Goal: Information Seeking & Learning: Learn about a topic

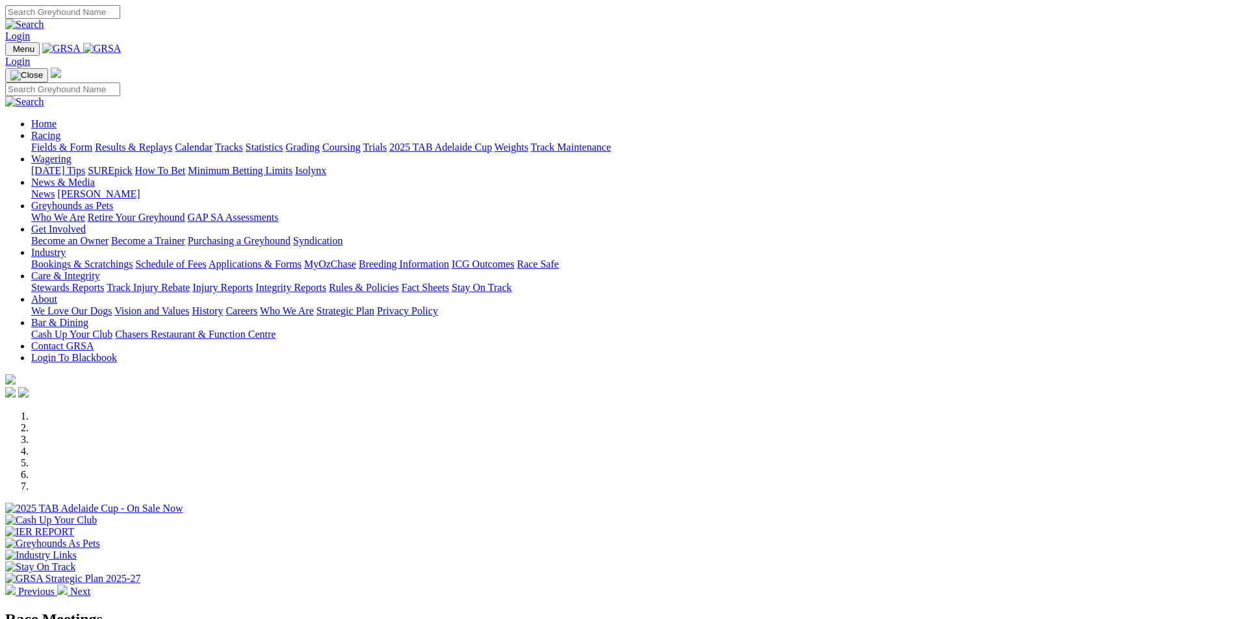
scroll to position [260, 0]
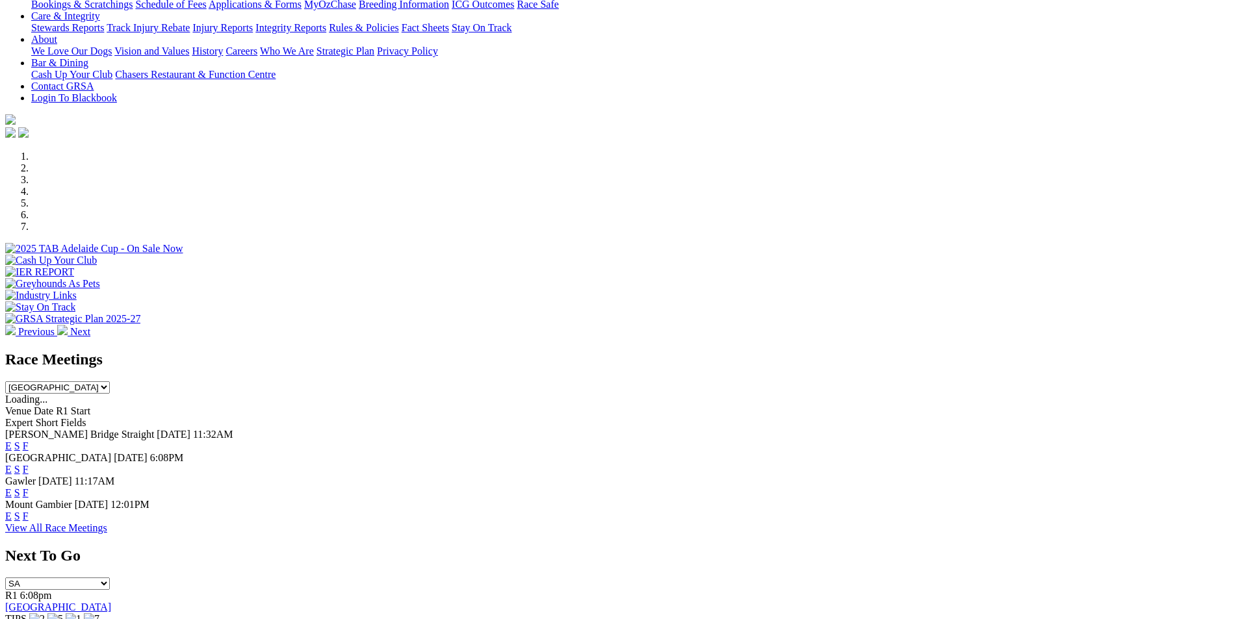
click at [110, 382] on select "South Australia New South Wales Northern Territory Queensland Tasmania Victoria…" at bounding box center [57, 388] width 105 height 12
select select "QLD"
click at [110, 382] on select "South Australia New South Wales Northern Territory Queensland Tasmania Victoria…" at bounding box center [57, 388] width 105 height 12
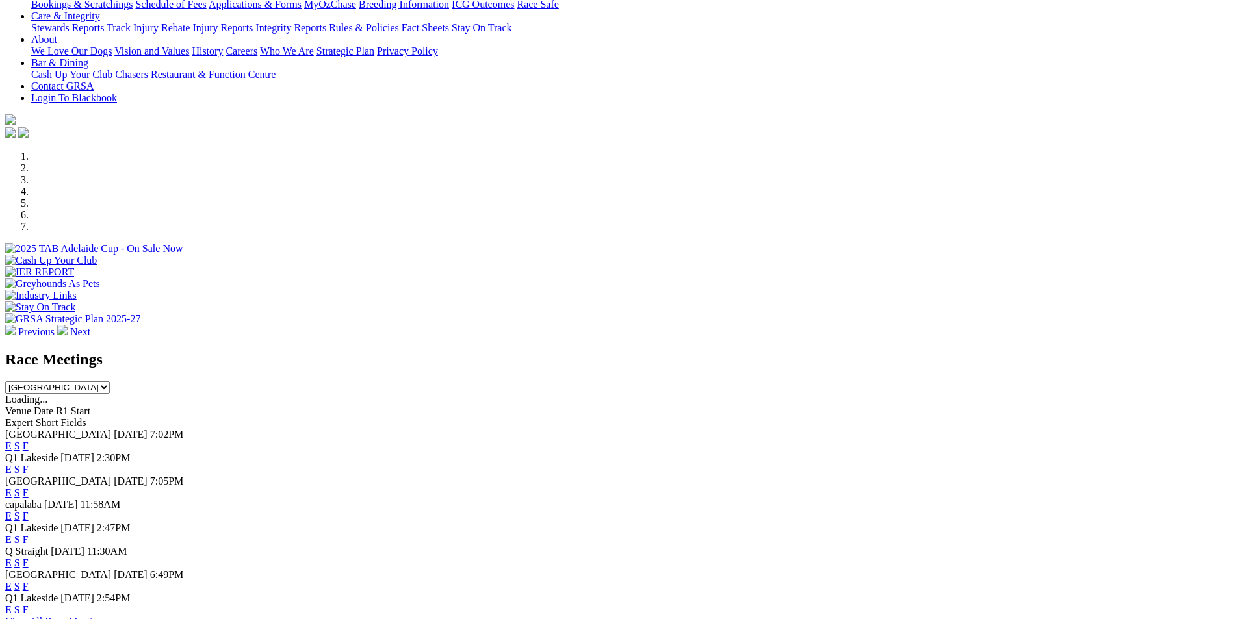
click at [12, 464] on link "E" at bounding box center [8, 469] width 7 height 11
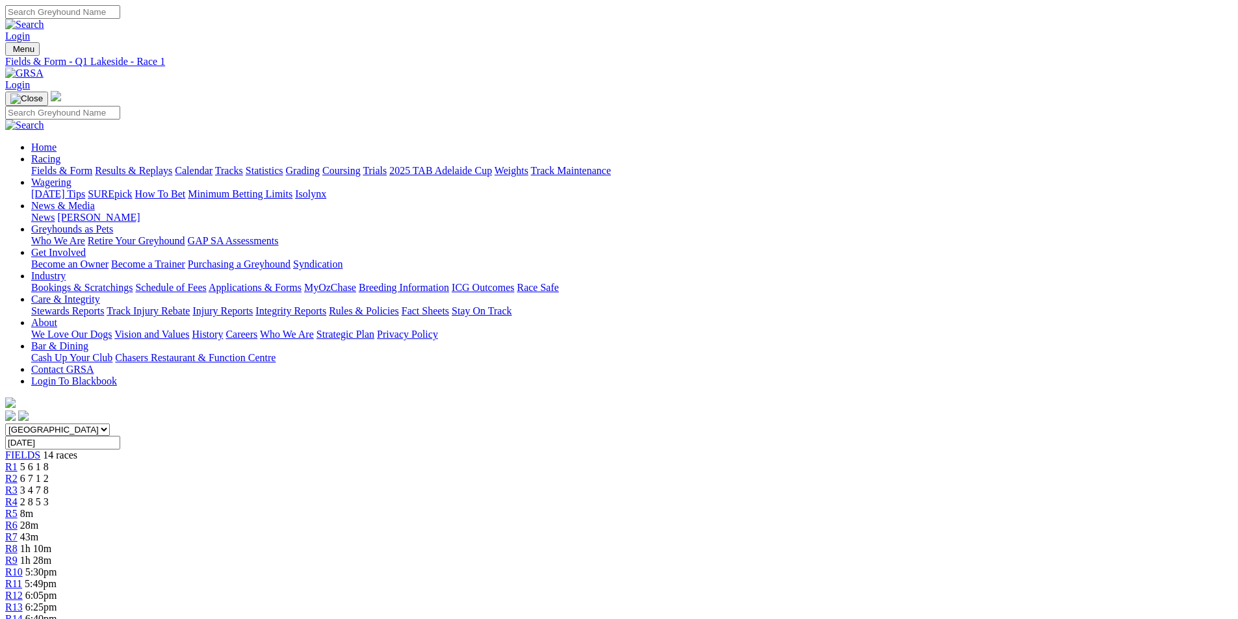
click at [33, 508] on span "8m" at bounding box center [26, 513] width 13 height 11
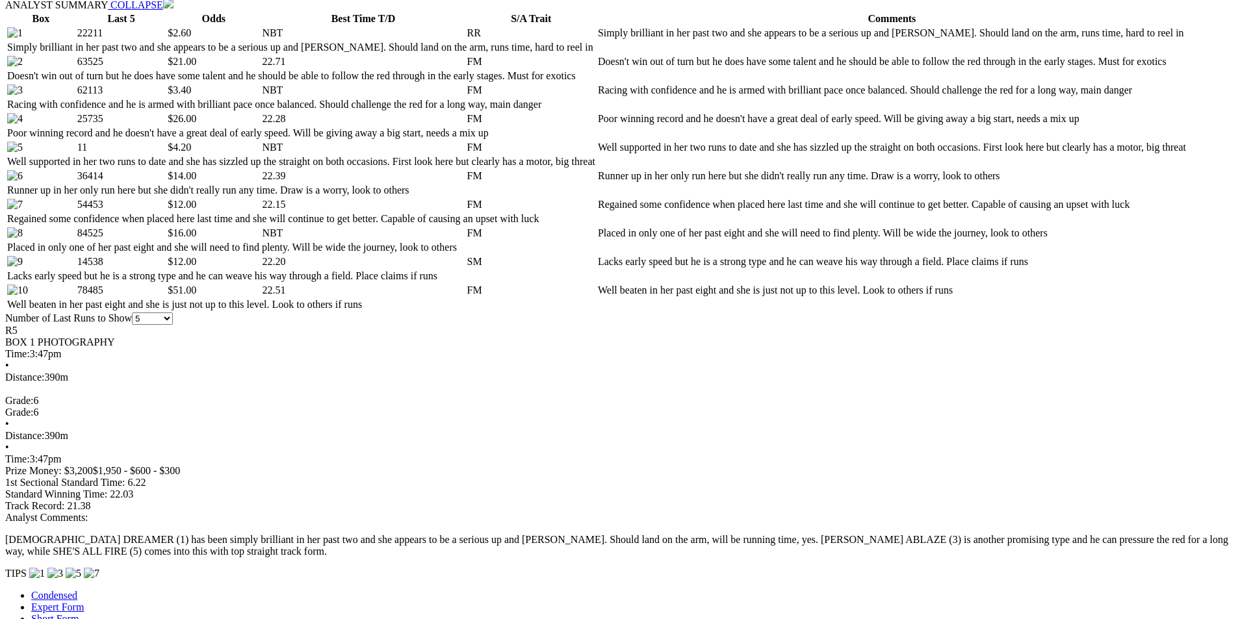
scroll to position [910, 0]
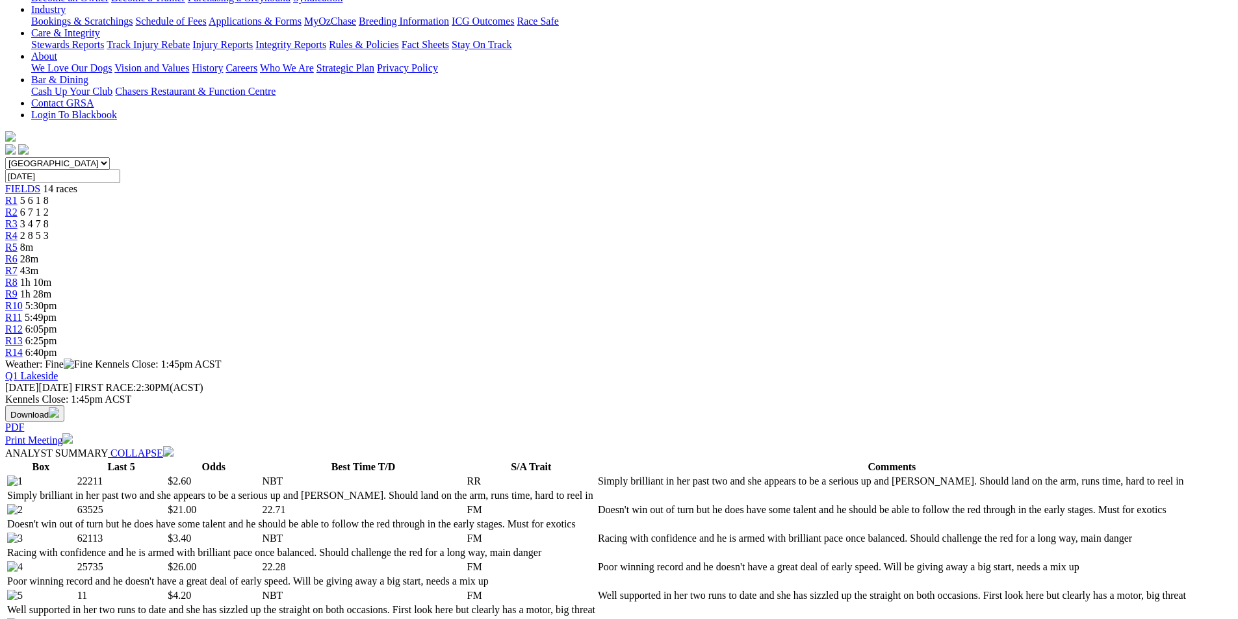
scroll to position [0, 0]
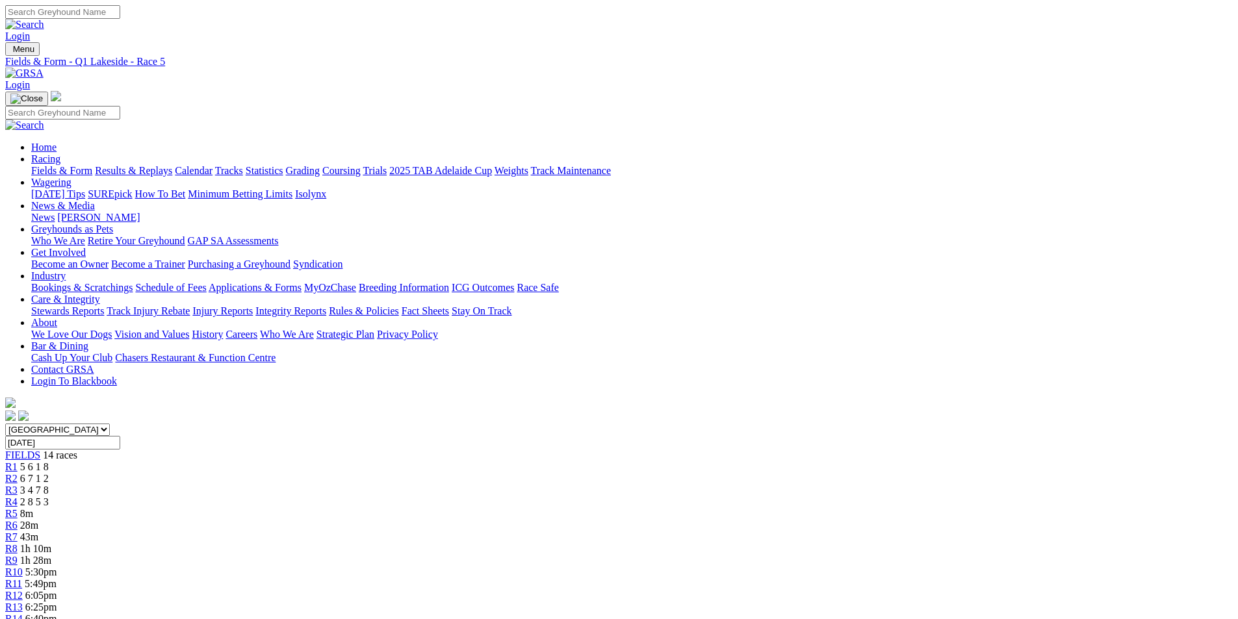
click at [18, 520] on span "R6" at bounding box center [11, 525] width 12 height 11
click at [18, 532] on span "R7" at bounding box center [11, 537] width 12 height 11
click at [18, 543] on span "R8" at bounding box center [11, 548] width 12 height 11
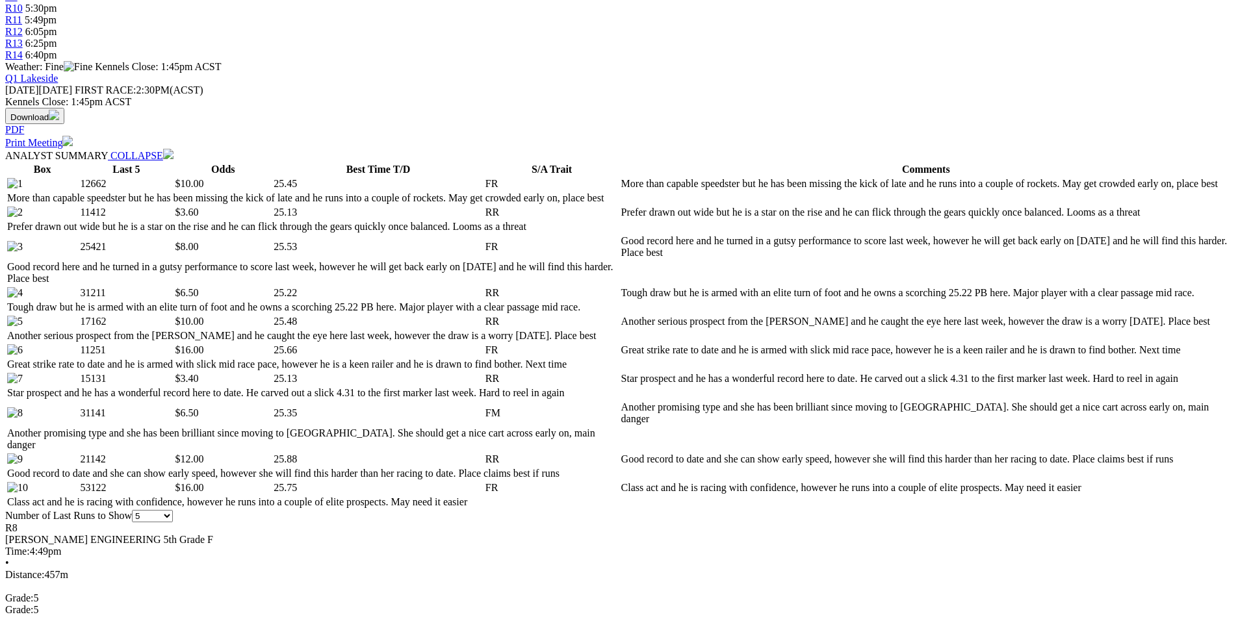
scroll to position [585, 0]
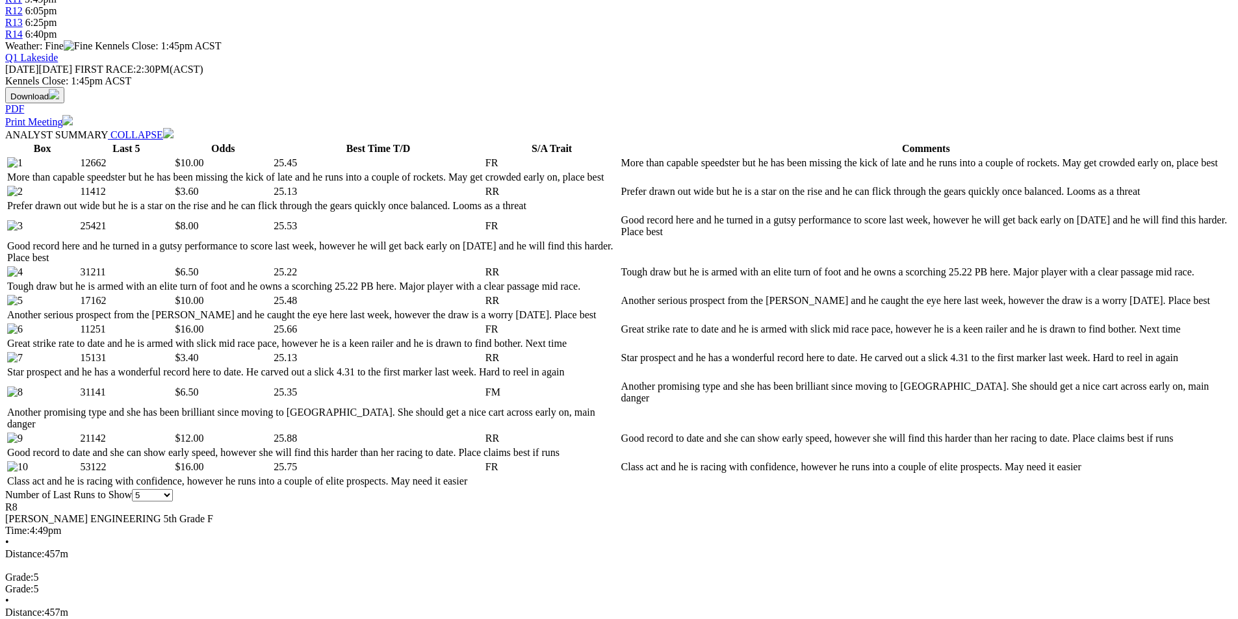
select select "10"
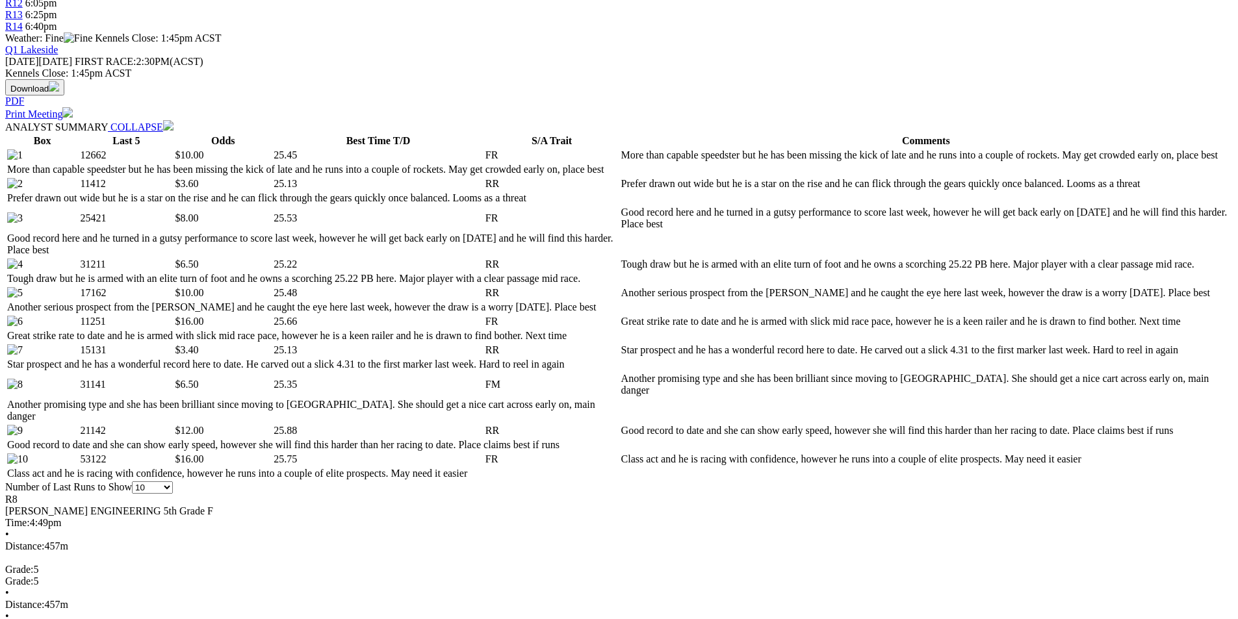
scroll to position [520, 0]
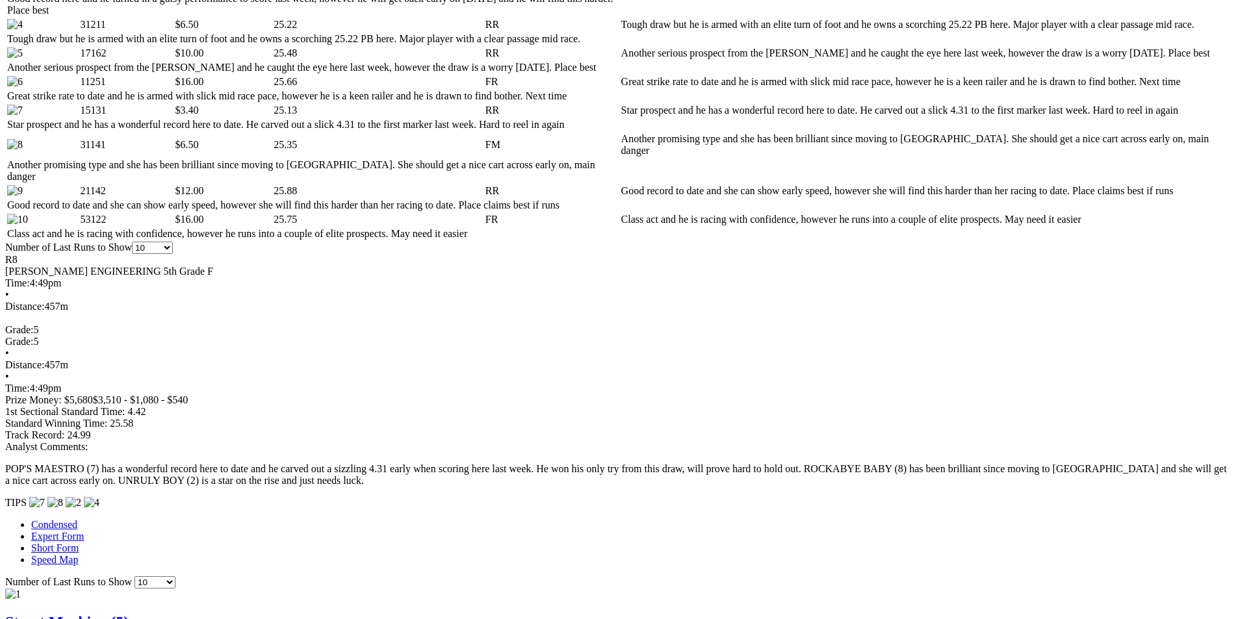
scroll to position [845, 0]
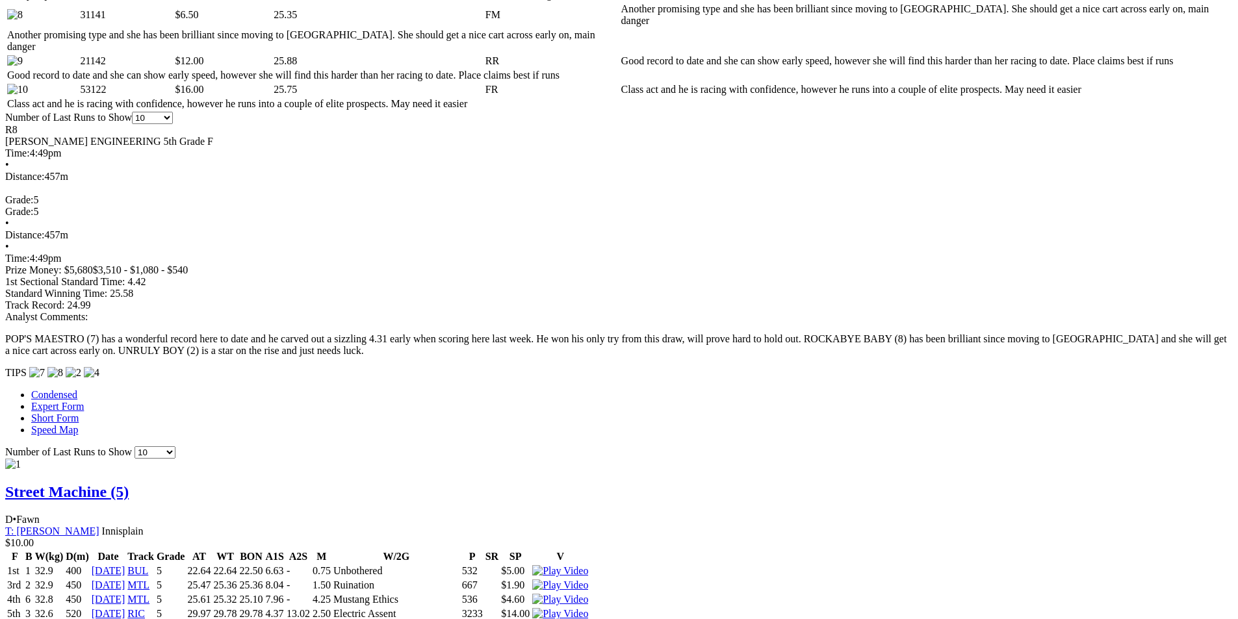
scroll to position [1105, 0]
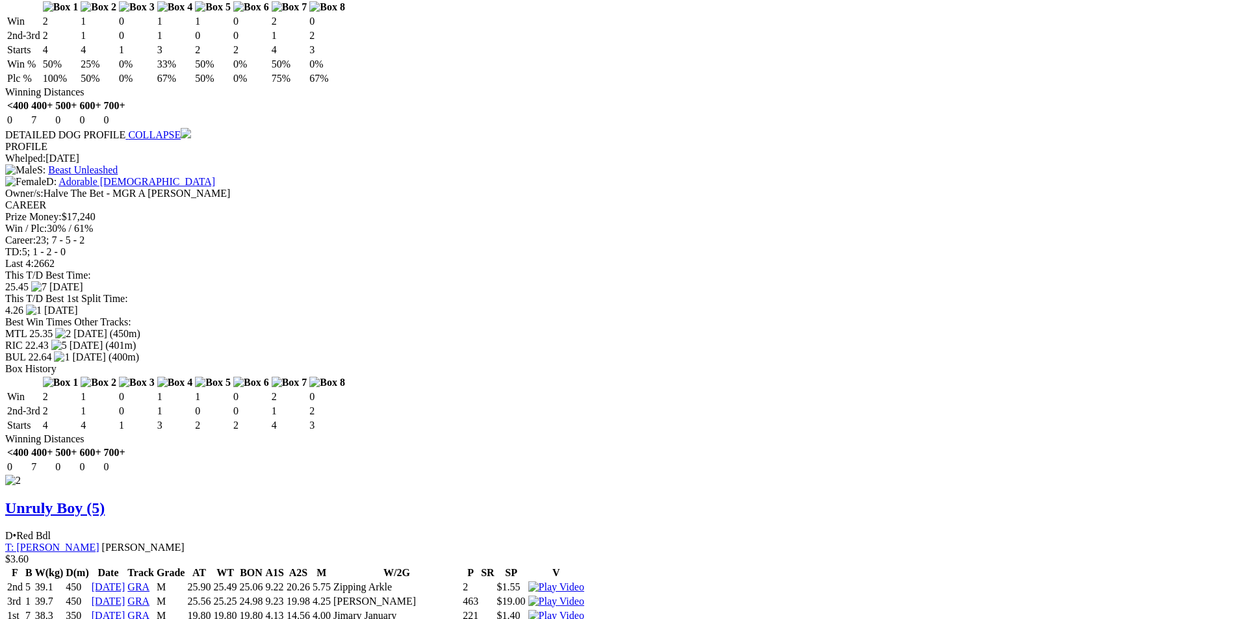
scroll to position [1690, 0]
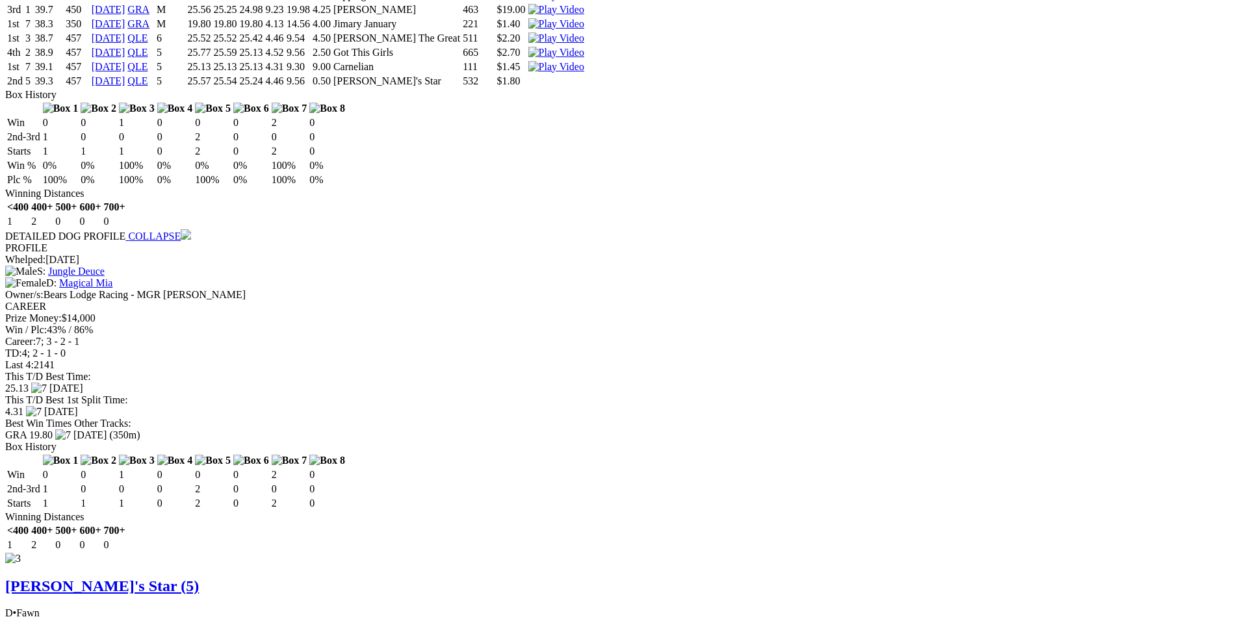
scroll to position [2210, 0]
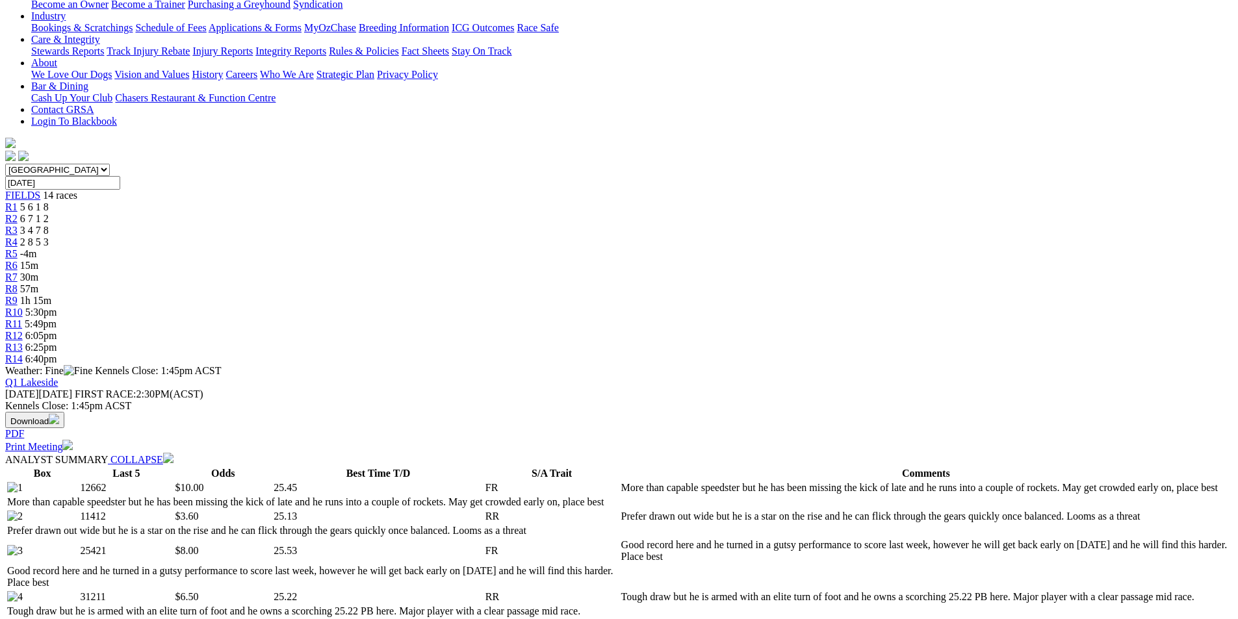
scroll to position [0, 0]
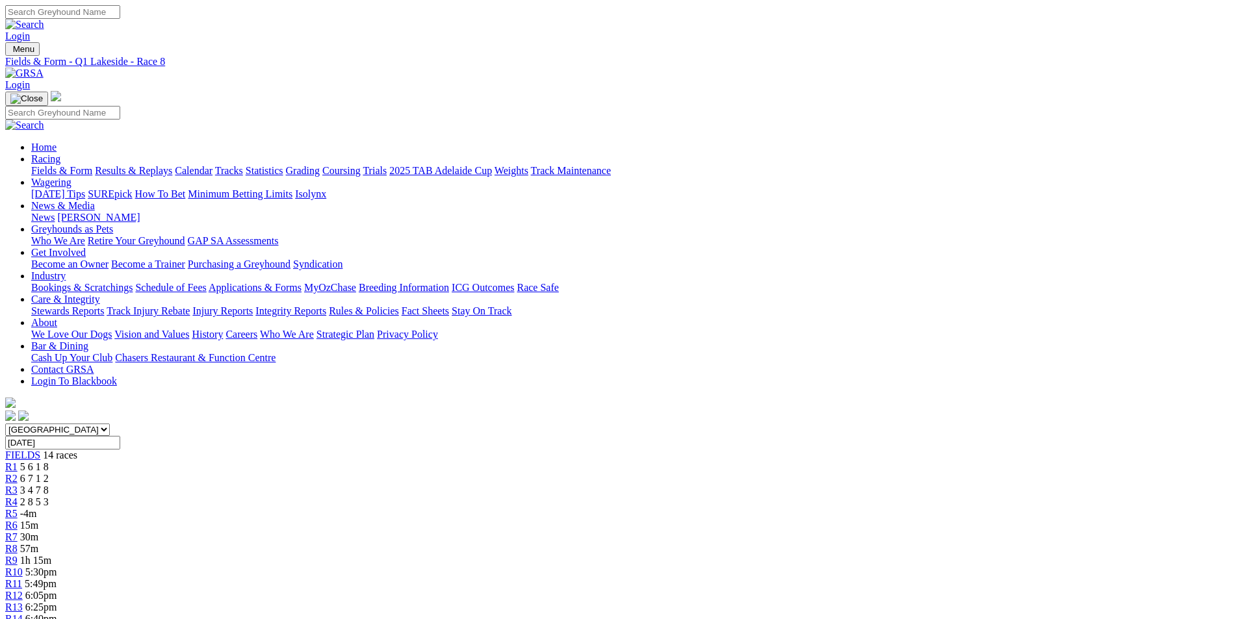
click at [566, 520] on div "R6 15m" at bounding box center [619, 526] width 1228 height 12
click at [18, 508] on link "R5" at bounding box center [11, 513] width 12 height 11
